Goal: Information Seeking & Learning: Learn about a topic

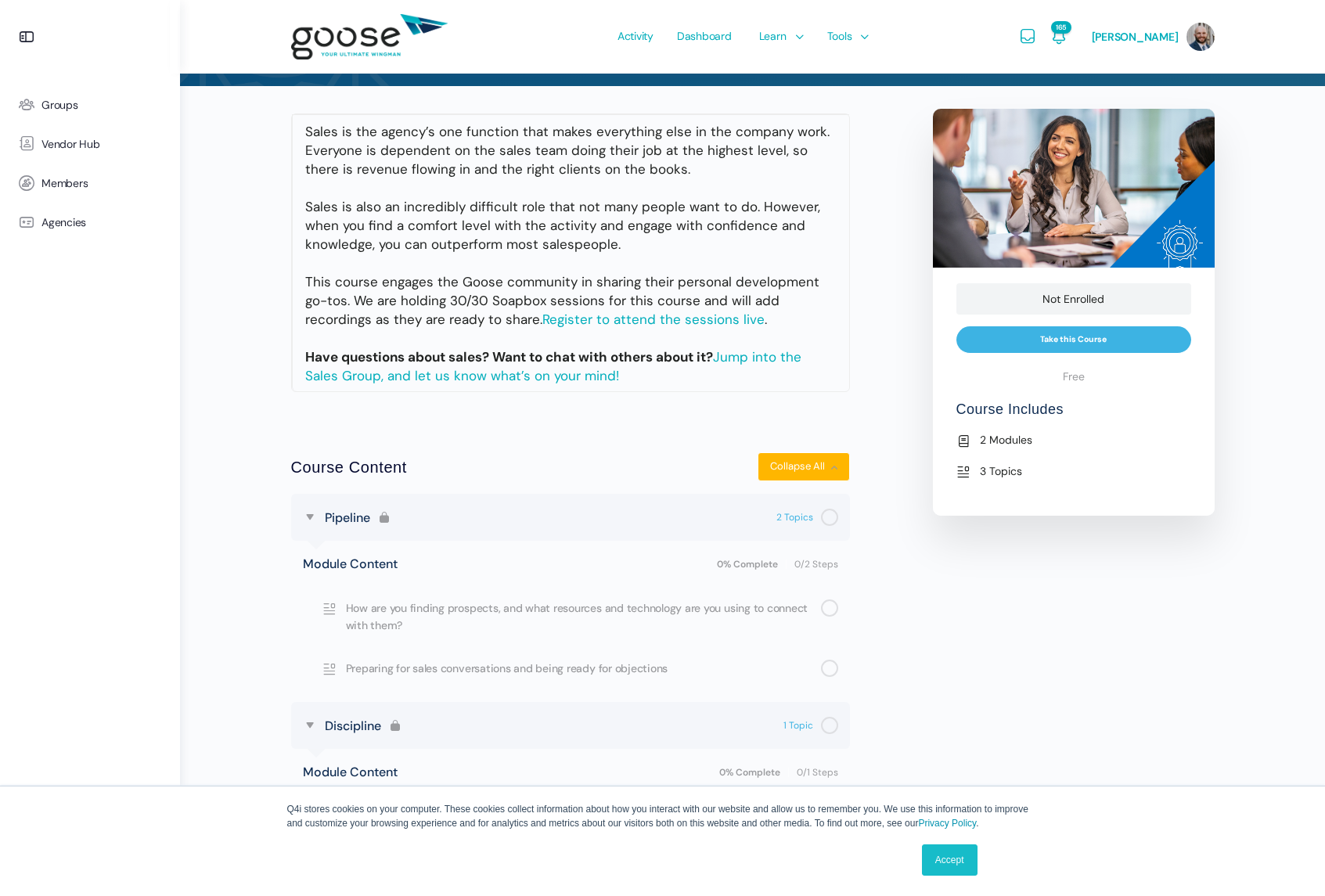
scroll to position [195, 0]
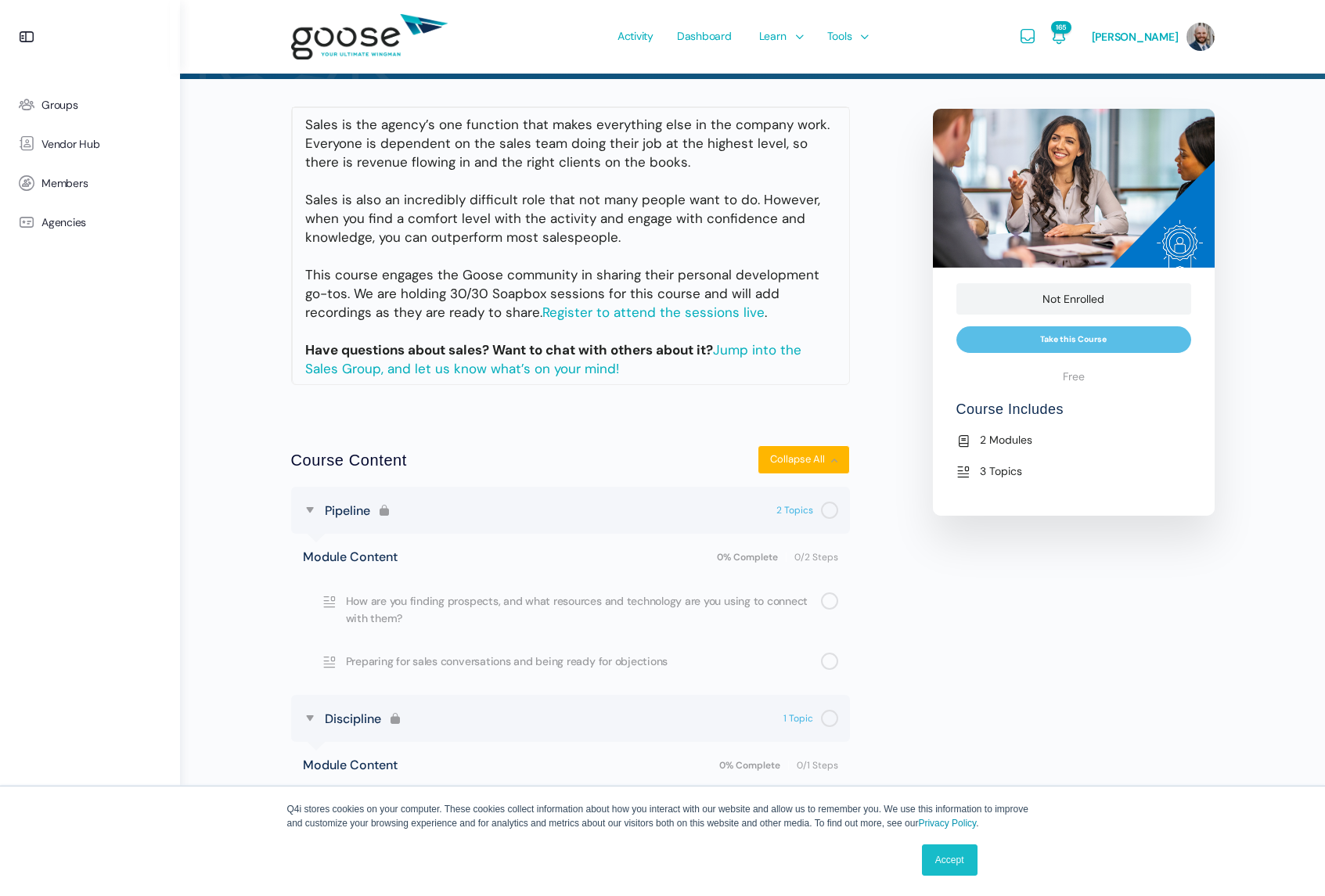
click at [1034, 334] on input "Take this Course" at bounding box center [1074, 339] width 235 height 27
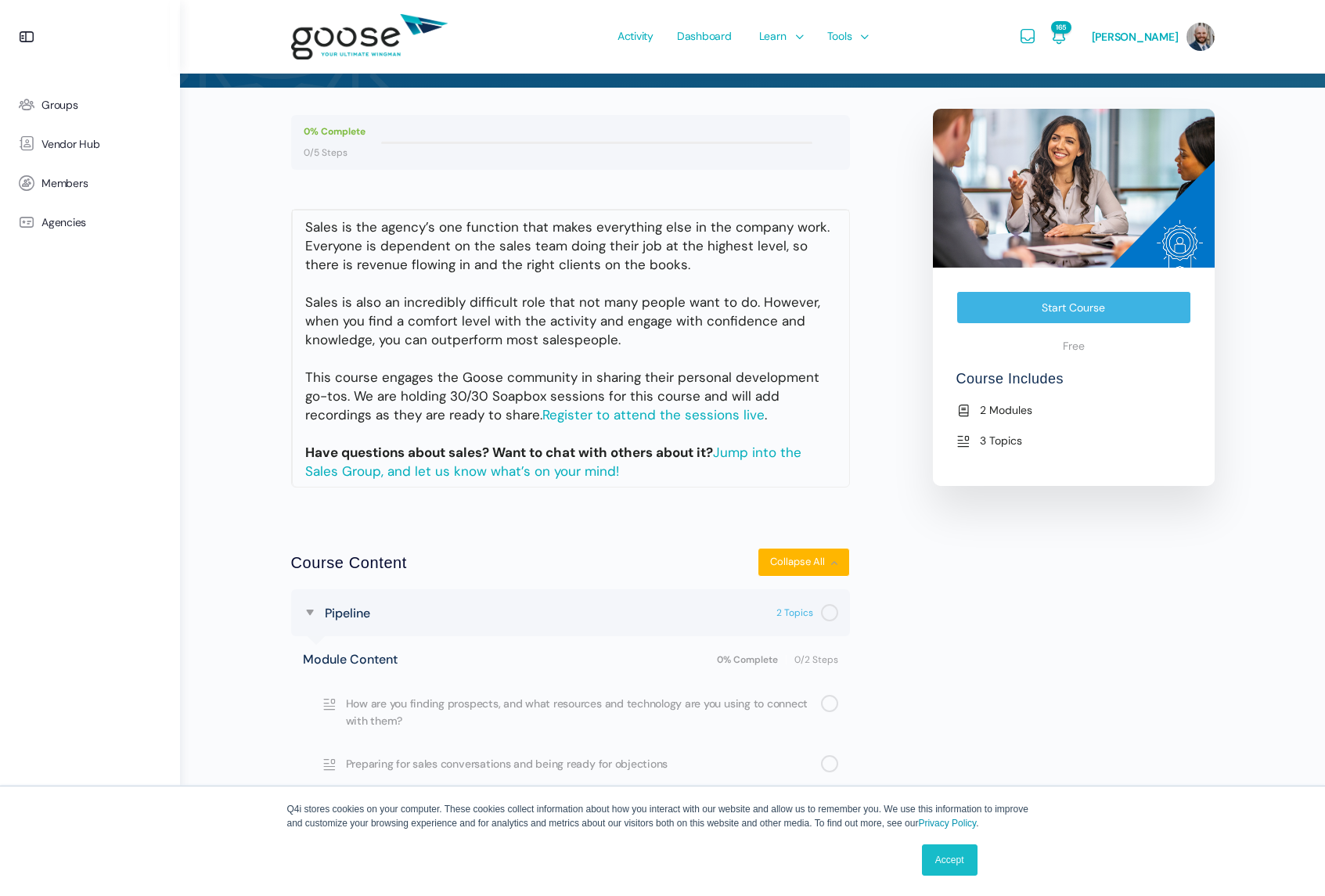
scroll to position [289, 0]
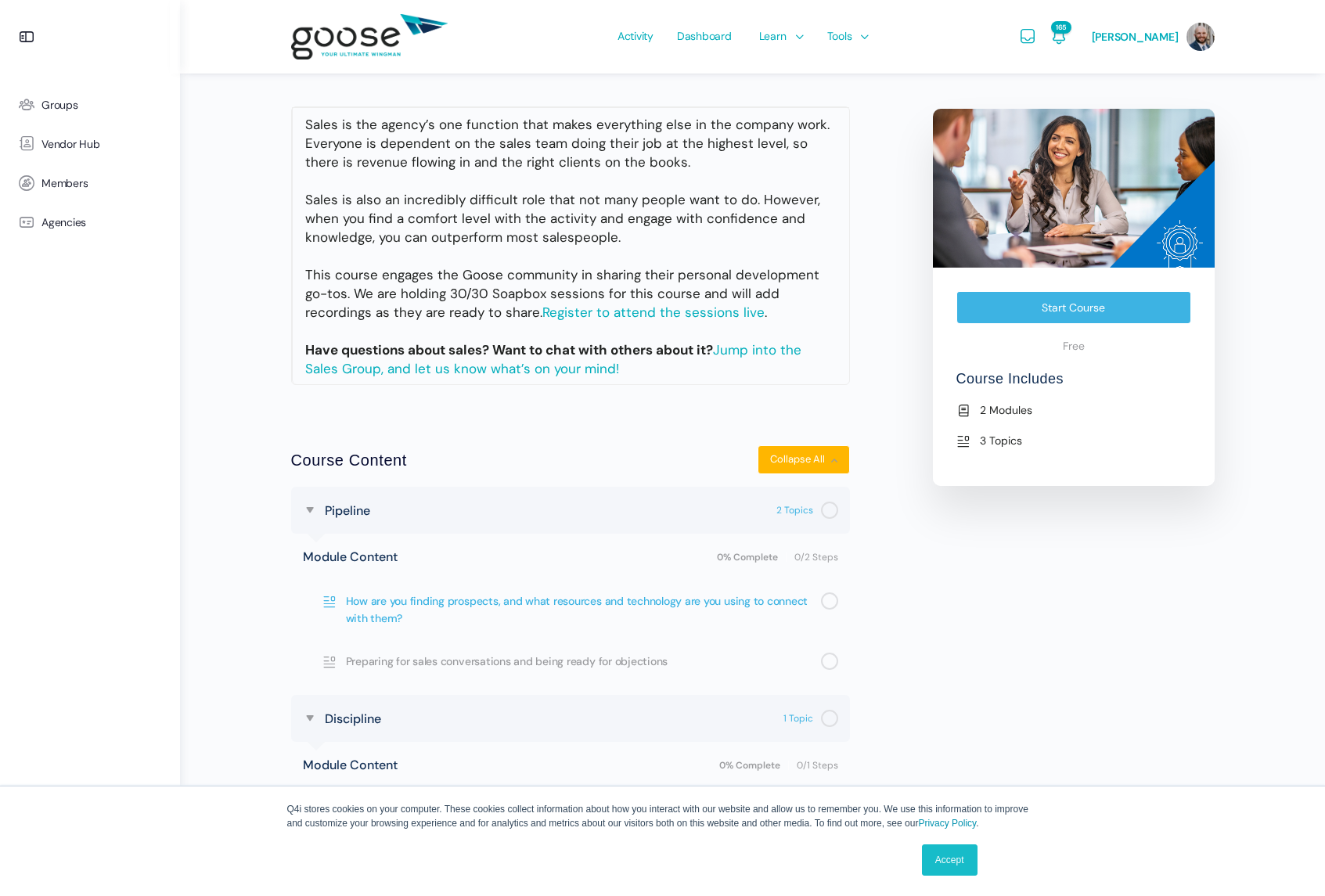
click at [555, 599] on span "How are you finding prospects, and what resources and technology are you using …" at bounding box center [583, 610] width 475 height 35
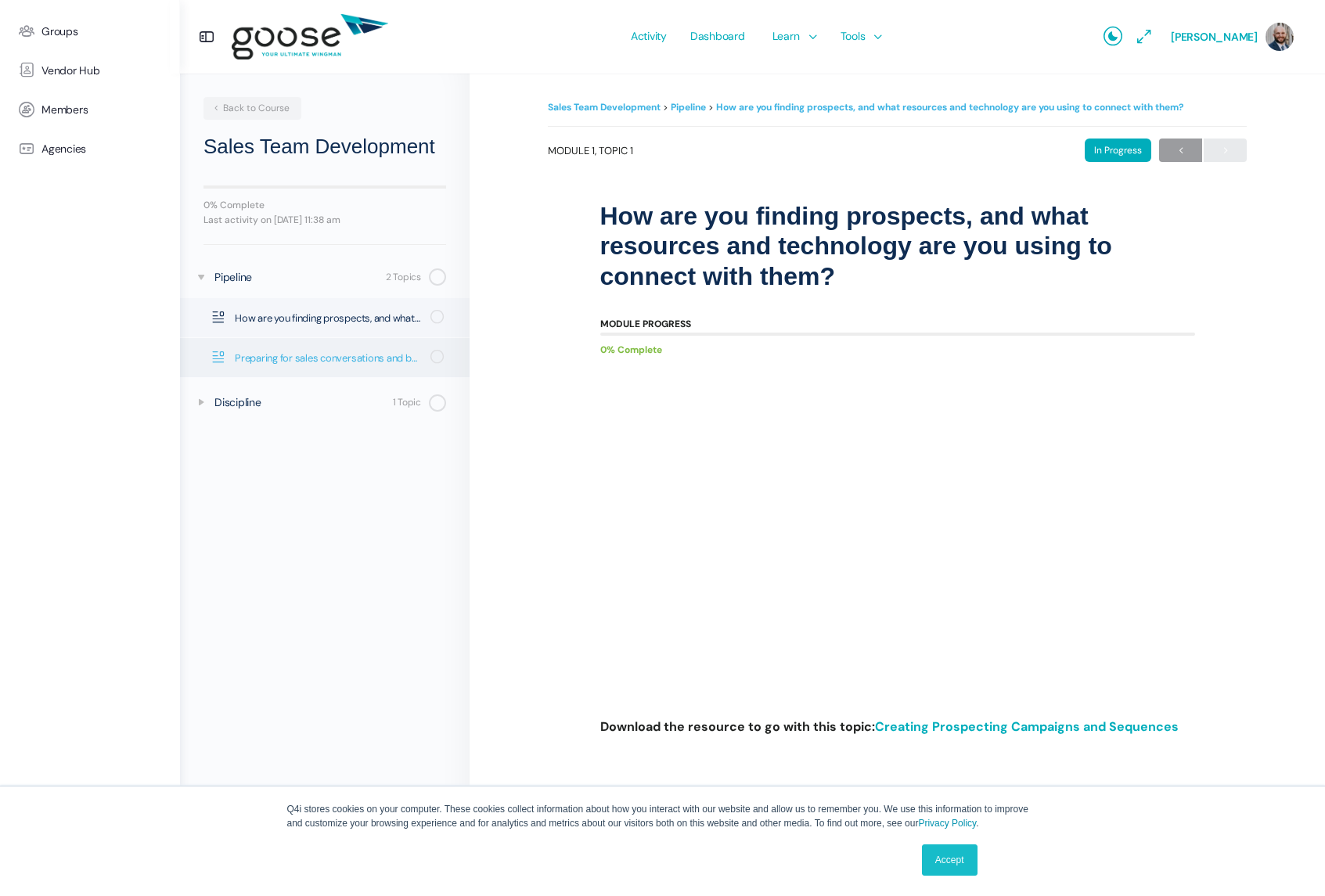
click at [343, 365] on span "Preparing for sales conversations and being ready for objections" at bounding box center [328, 357] width 186 height 15
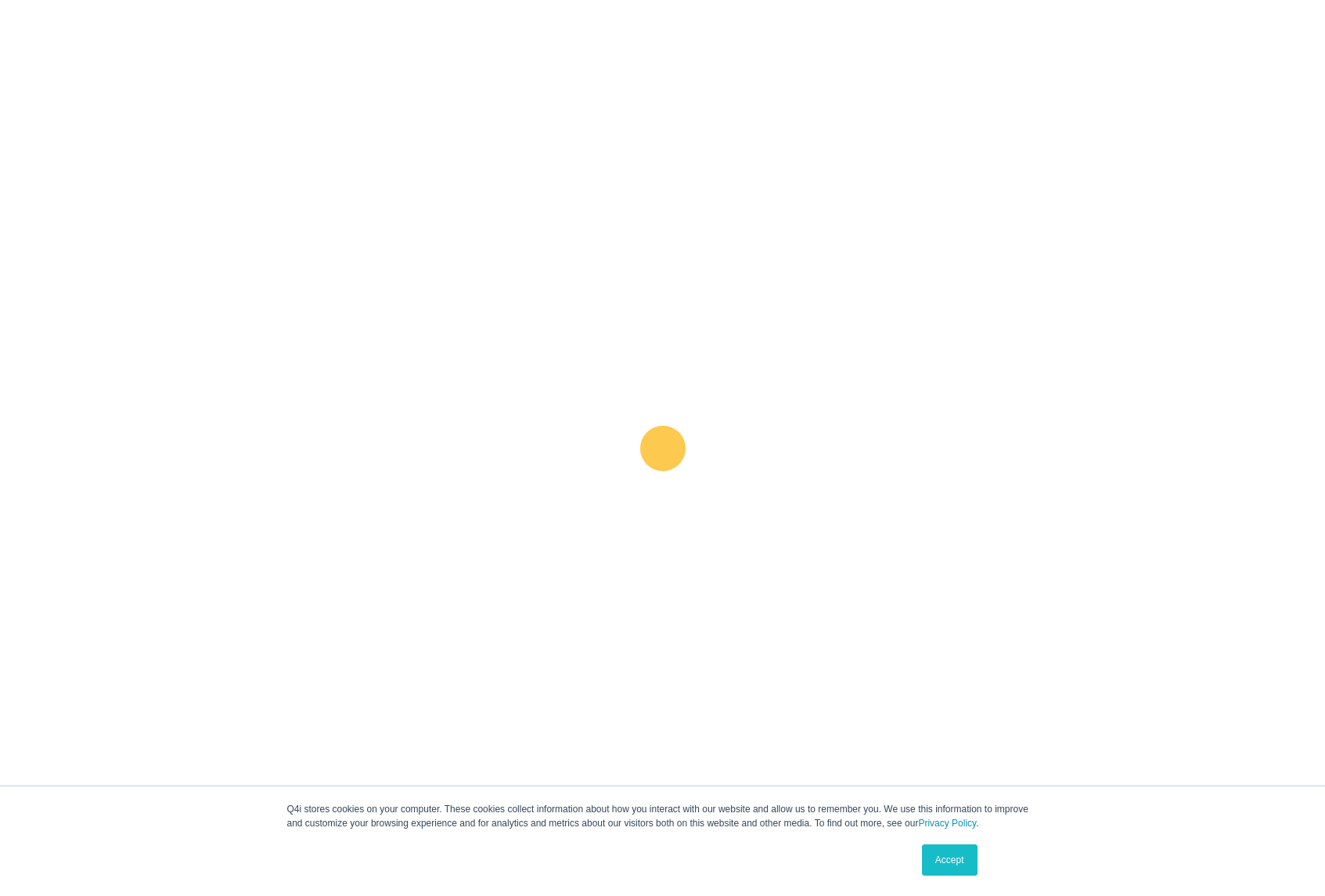
click at [948, 855] on link "Accept" at bounding box center [949, 859] width 56 height 32
